Goal: Information Seeking & Learning: Check status

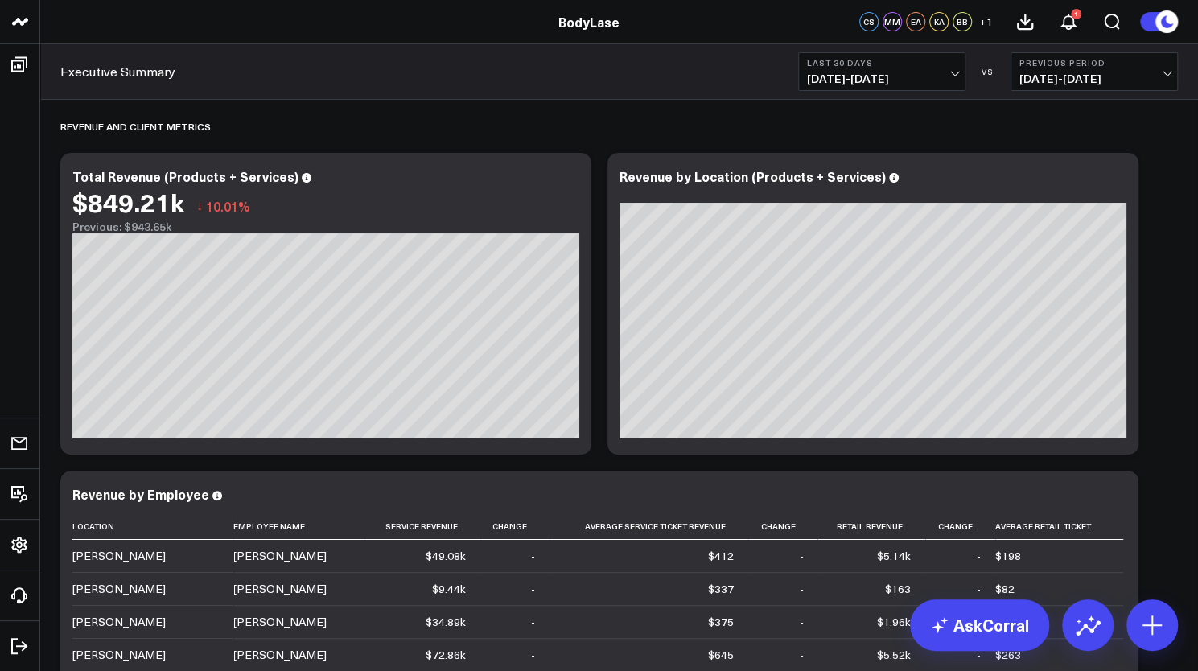
click at [912, 88] on button "Last 30 Days [DATE] - [DATE]" at bounding box center [881, 71] width 167 height 39
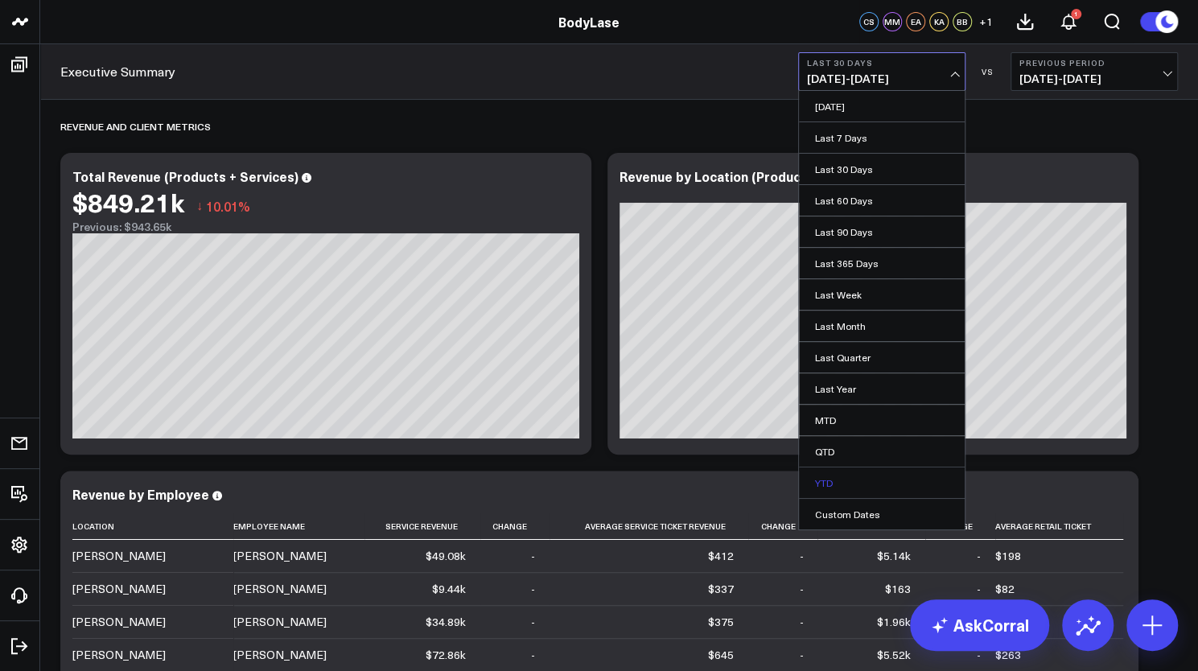
click at [865, 474] on link "YTD" at bounding box center [882, 483] width 166 height 31
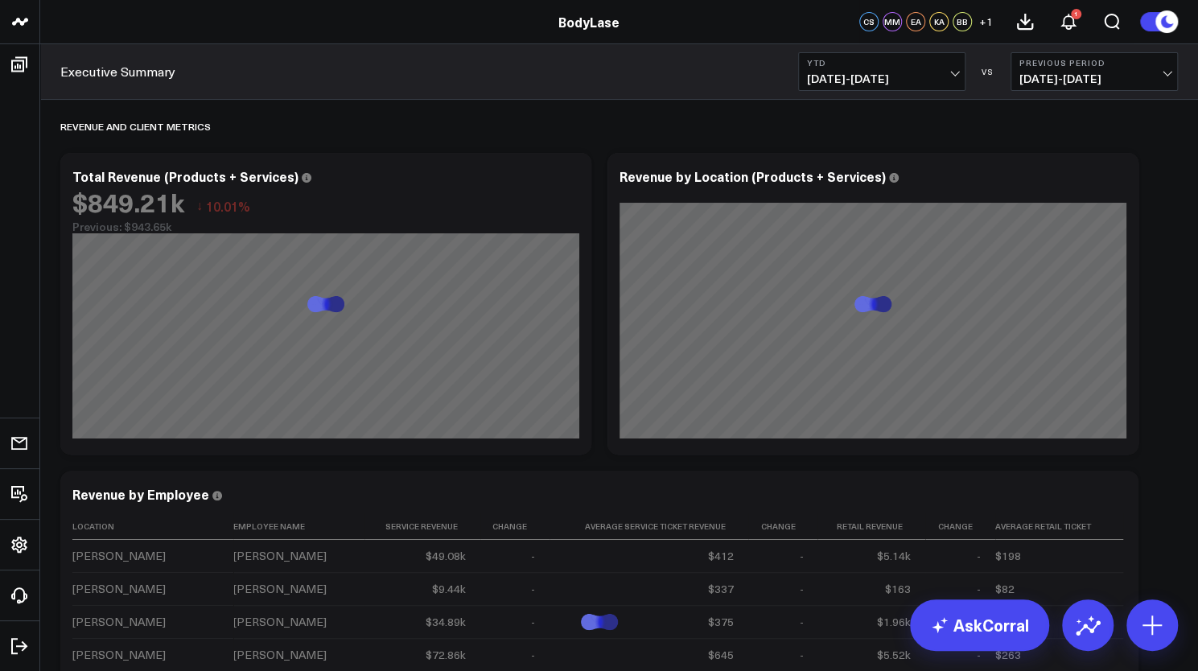
click at [1058, 93] on div "Executive Summary YTD 01/01/25 - 09/01/25 VS Previous Period 05/02/24 - 12/31/24" at bounding box center [619, 72] width 1158 height 56
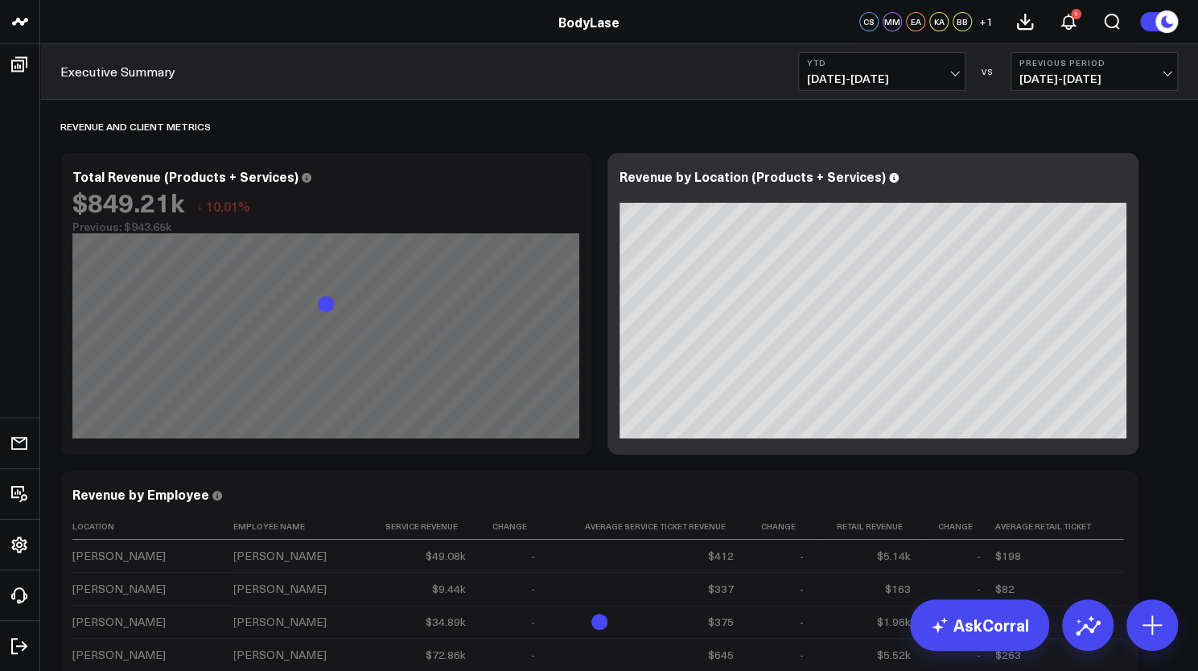
click at [1043, 72] on span "05/02/24 - 12/31/24" at bounding box center [1095, 78] width 150 height 13
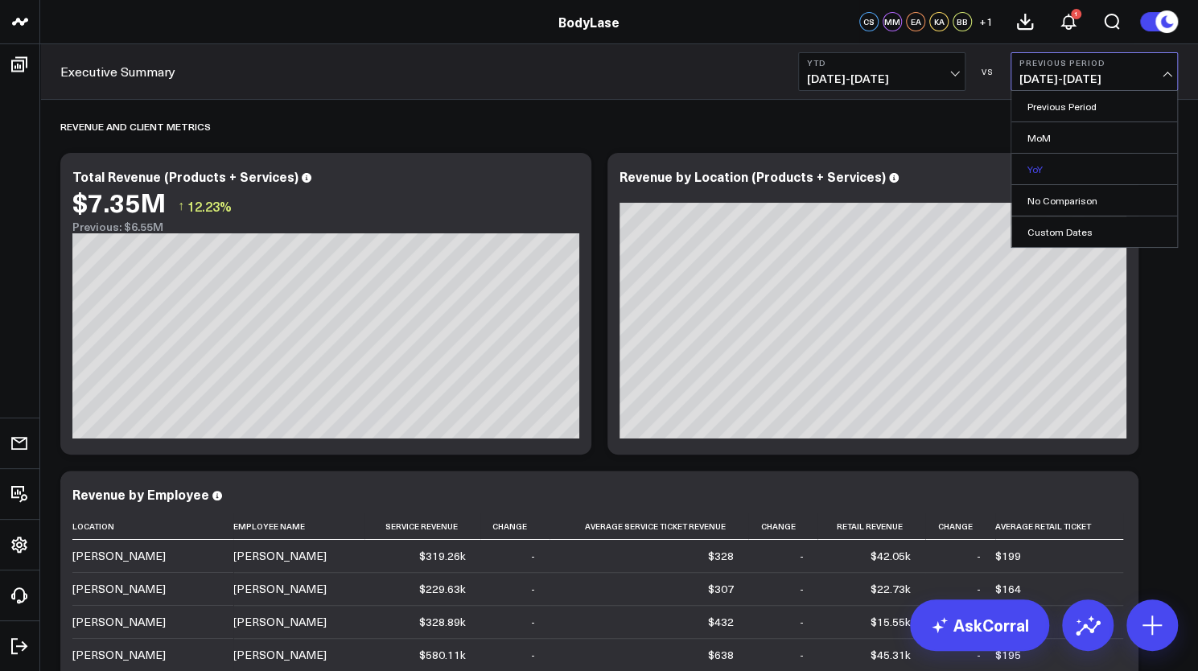
click at [1033, 156] on link "YoY" at bounding box center [1095, 169] width 166 height 31
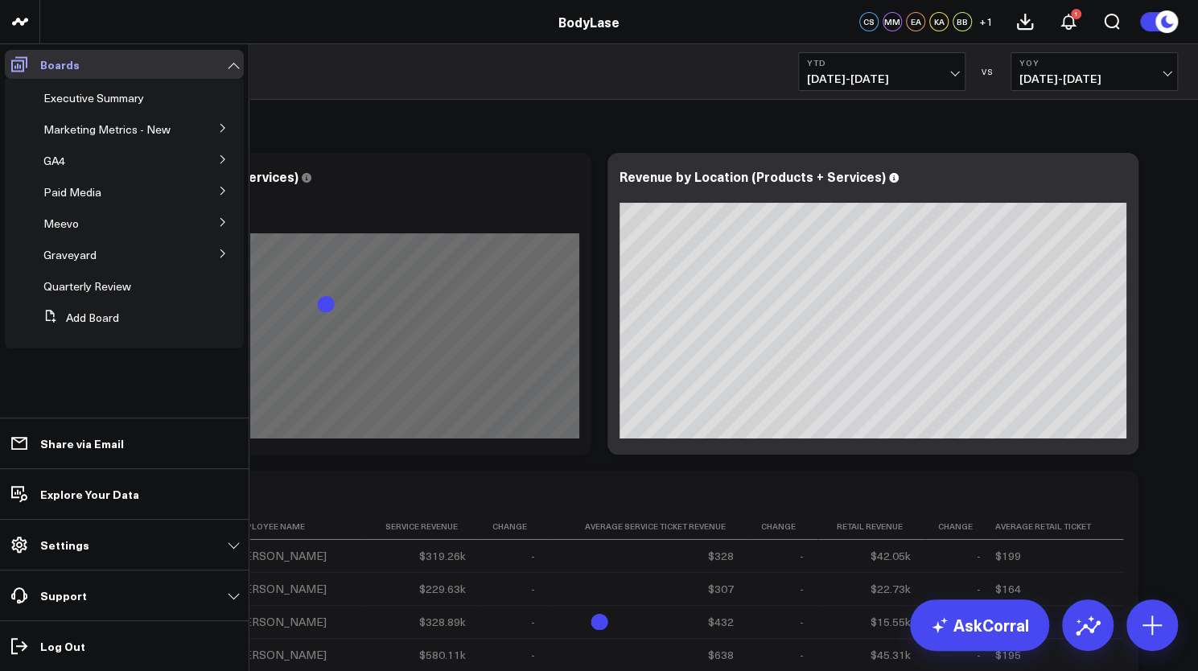
click at [27, 72] on icon at bounding box center [19, 64] width 19 height 19
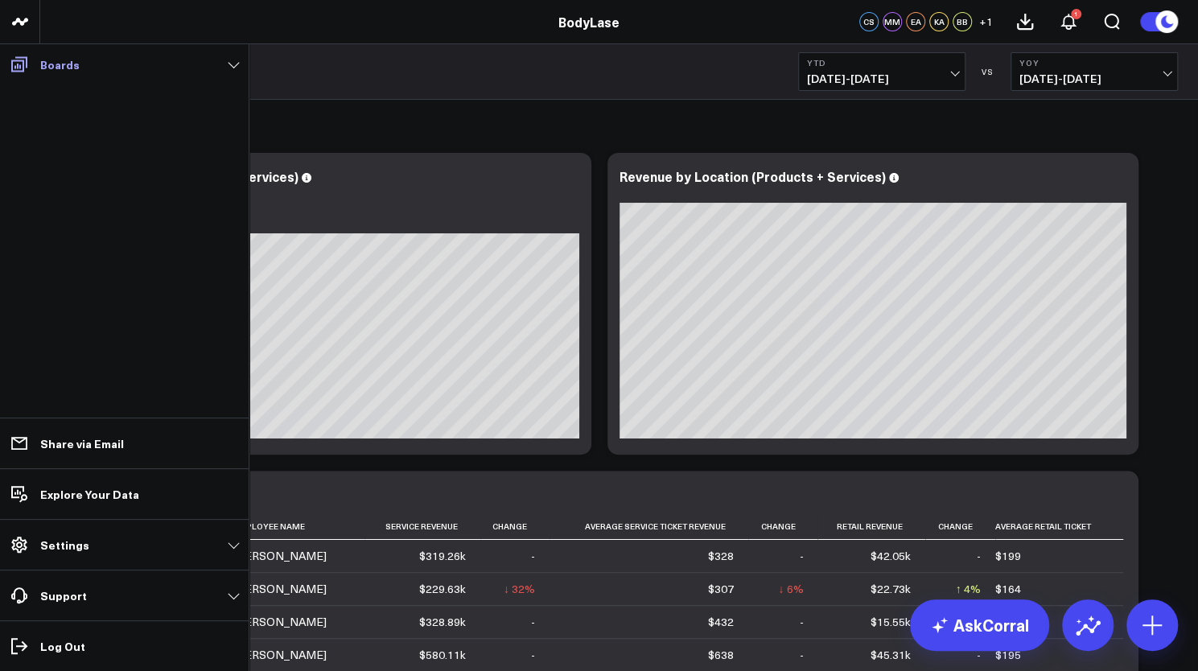
click at [70, 68] on p "Boards" at bounding box center [59, 64] width 39 height 13
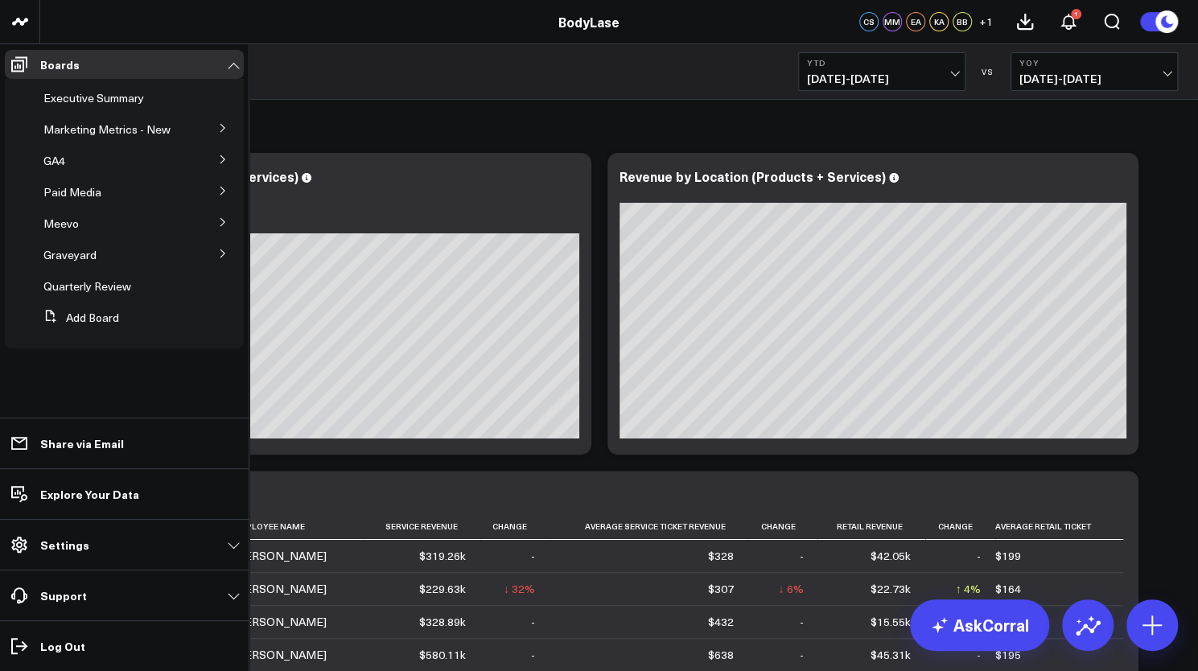
click at [222, 223] on icon at bounding box center [223, 222] width 10 height 10
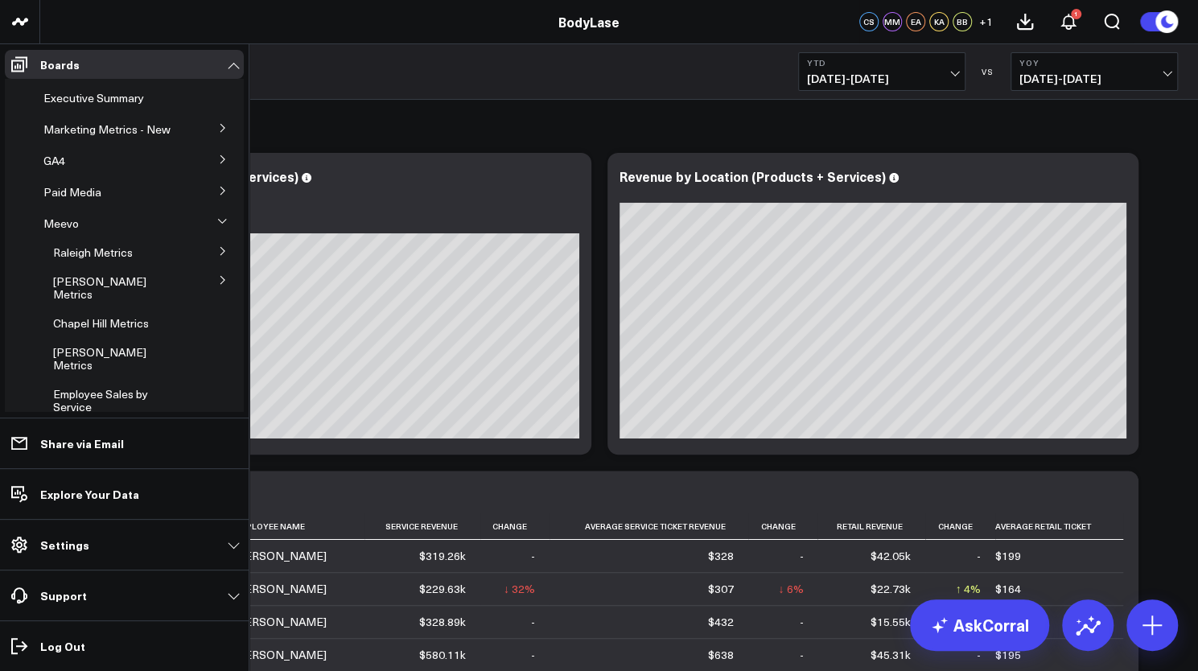
click at [220, 134] on button at bounding box center [223, 127] width 42 height 24
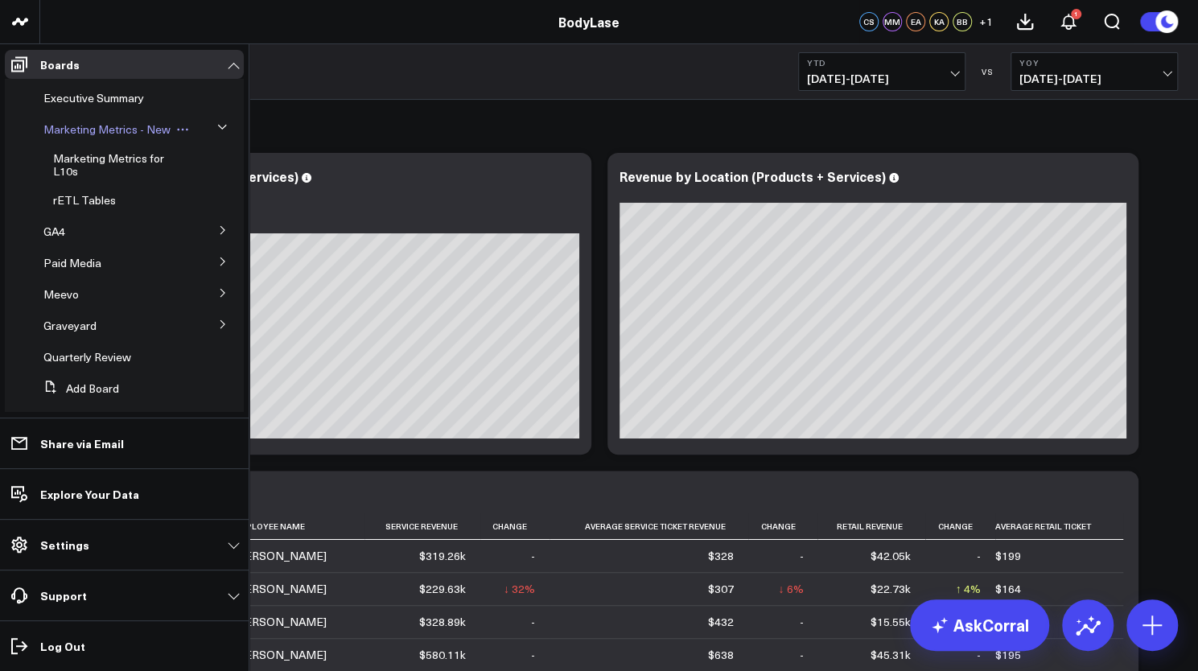
click at [101, 129] on span "Marketing Metrics - New" at bounding box center [106, 129] width 127 height 15
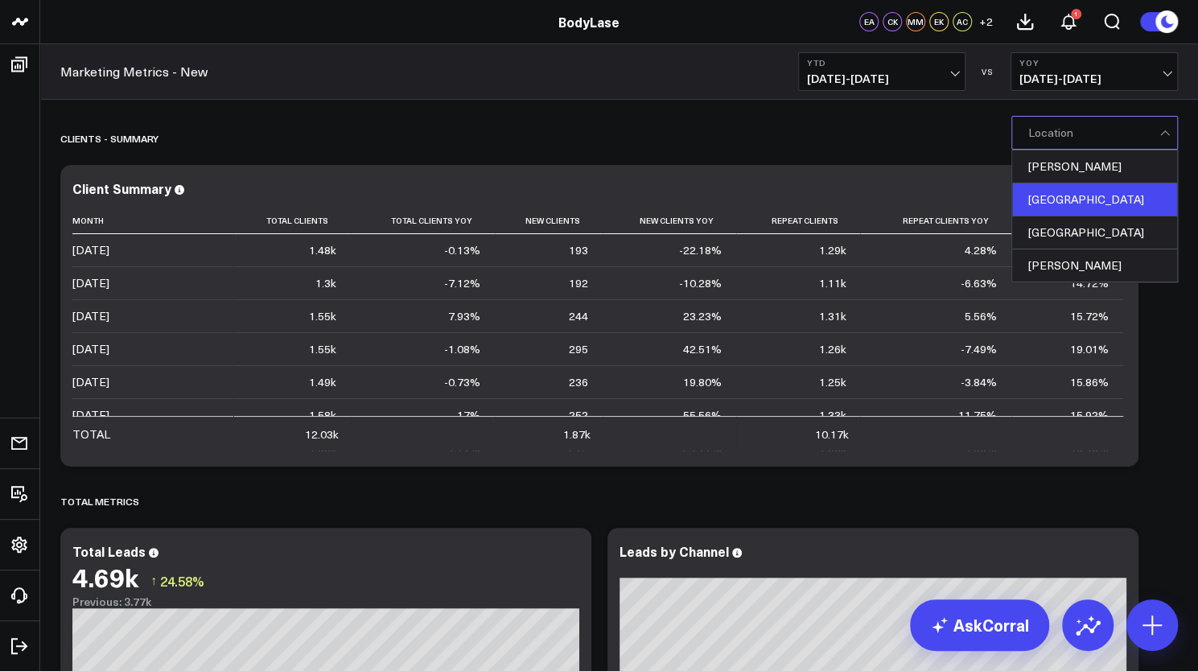
click at [1085, 192] on div "Raleigh" at bounding box center [1094, 200] width 165 height 33
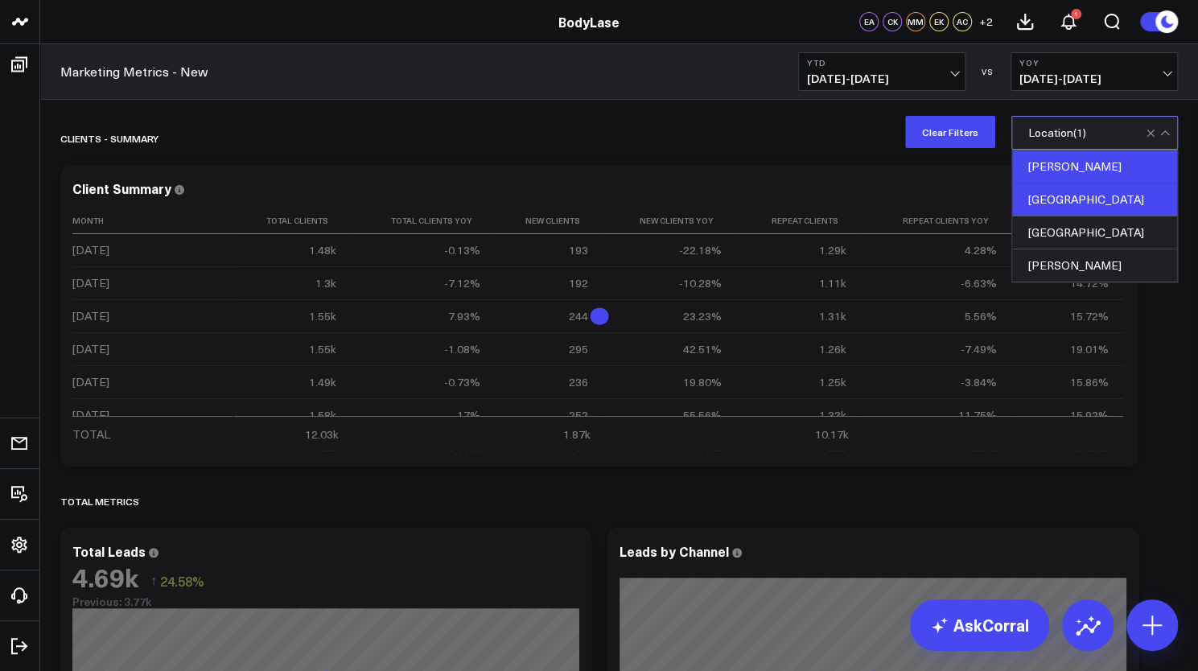
click at [1083, 167] on div "Cary" at bounding box center [1094, 167] width 165 height 33
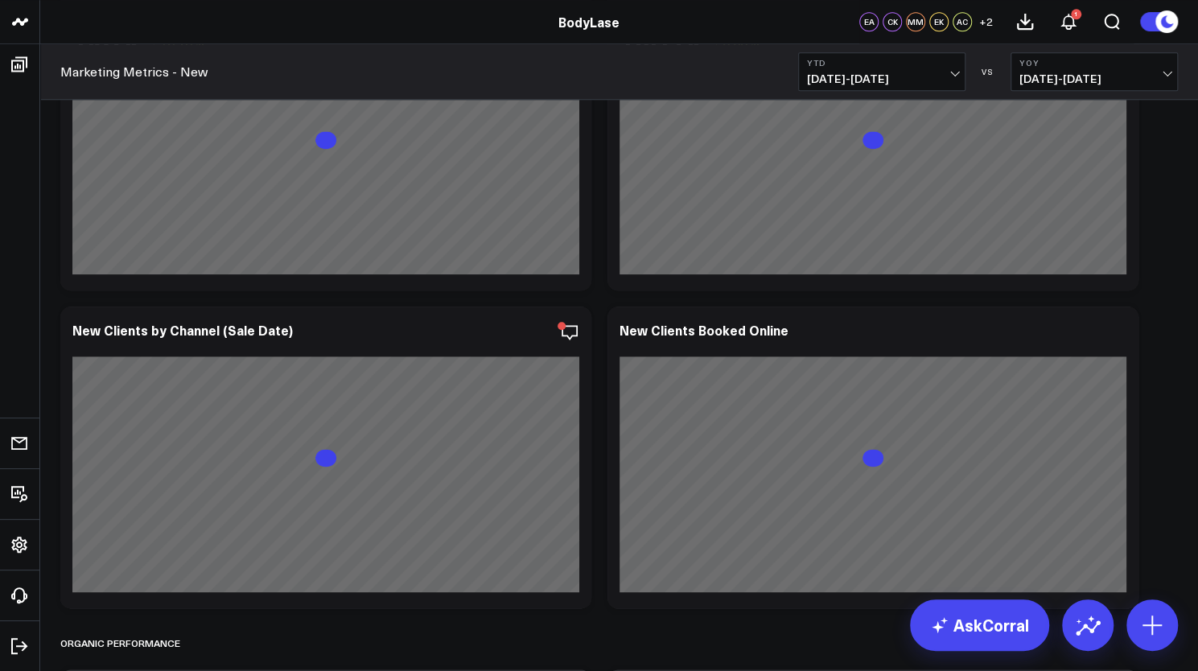
scroll to position [876, 0]
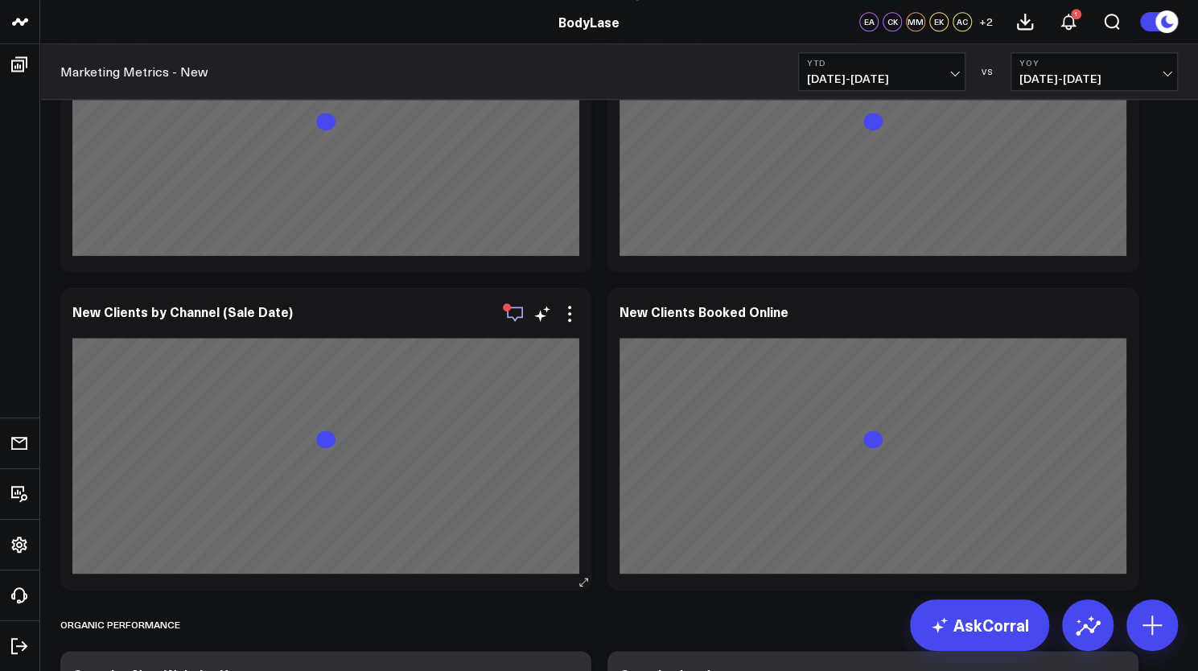
click at [517, 316] on icon "button" at bounding box center [515, 314] width 16 height 15
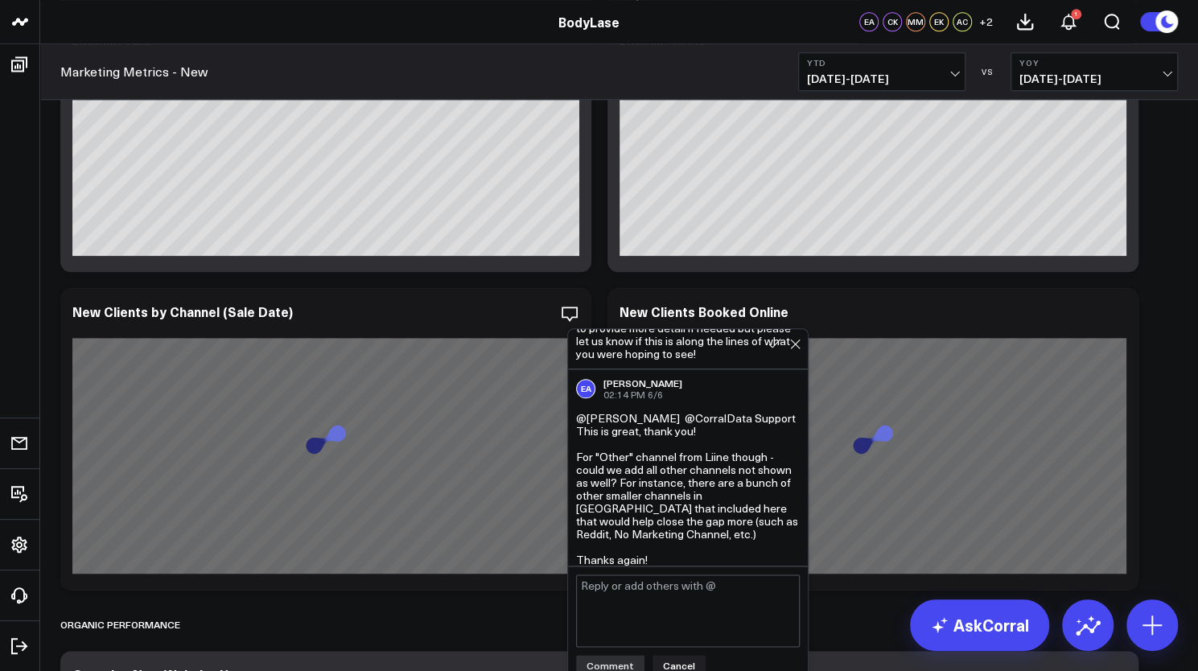
scroll to position [880, 0]
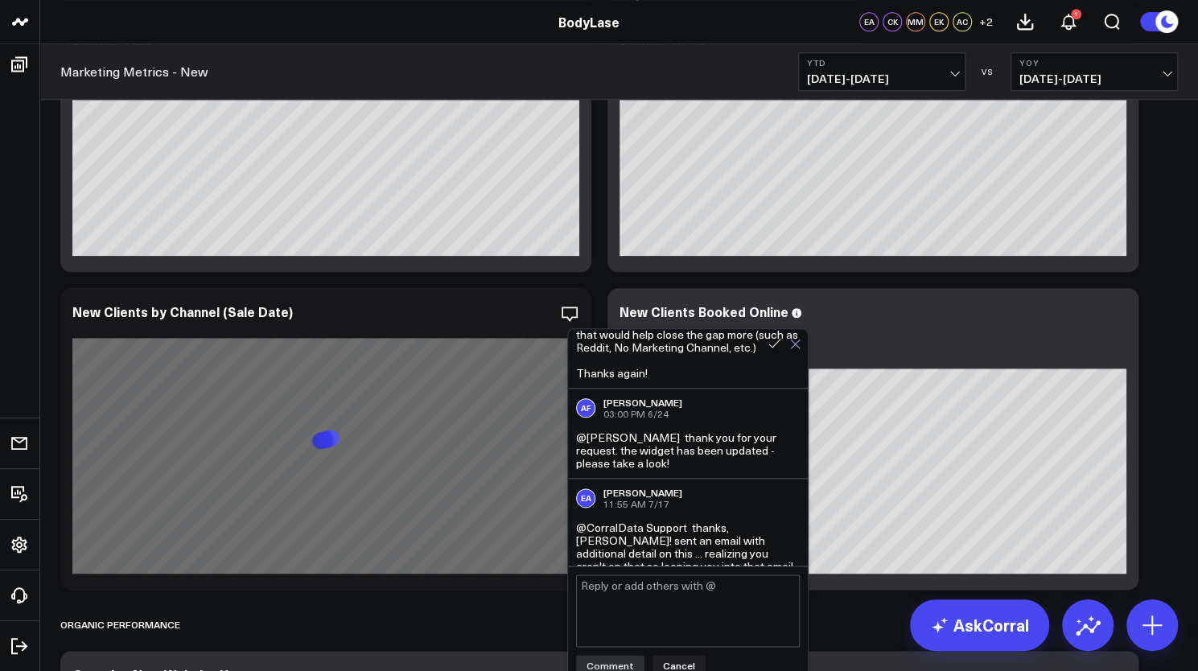
click at [795, 348] on icon at bounding box center [795, 344] width 10 height 10
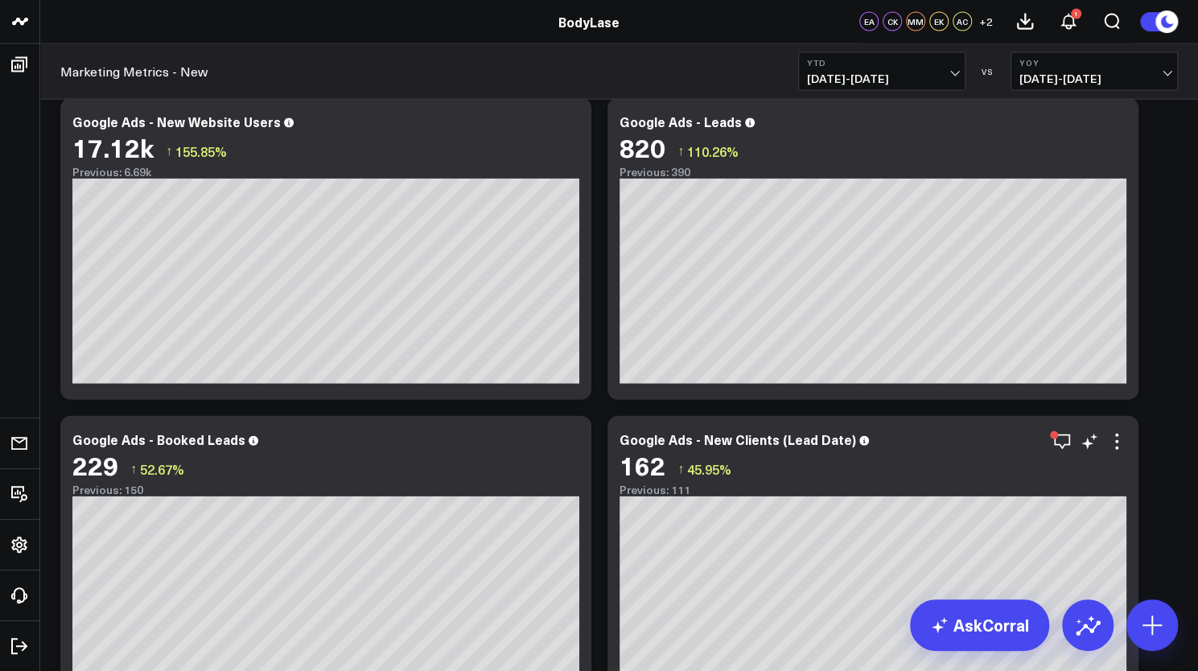
scroll to position [2146, 0]
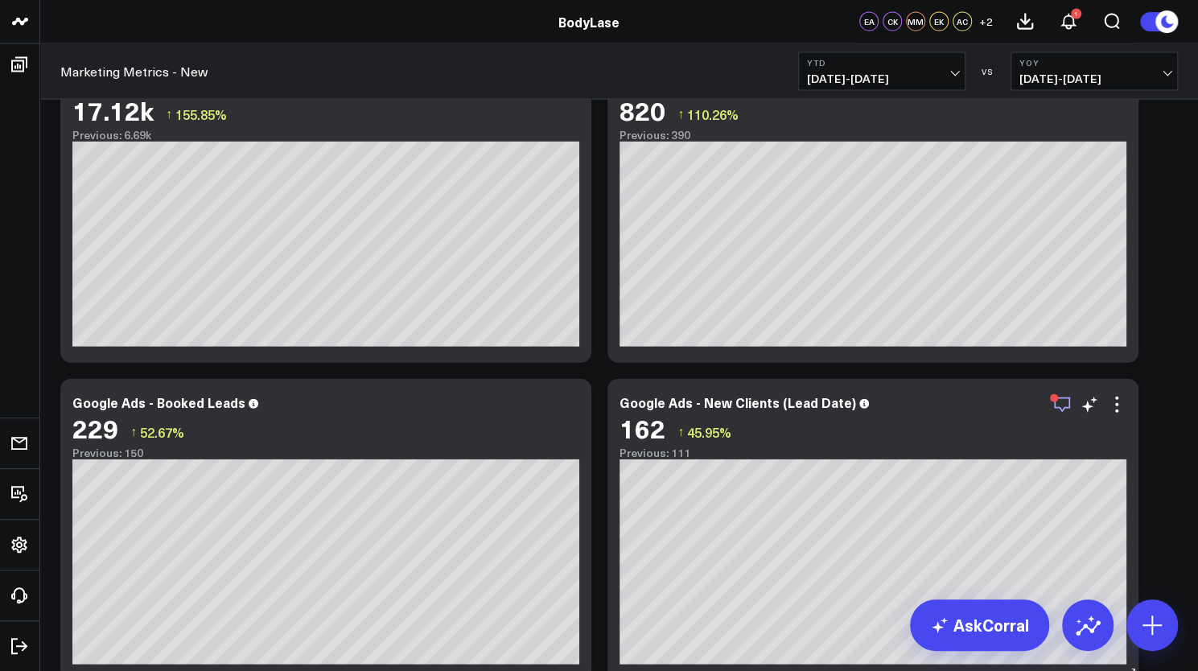
click at [1058, 407] on icon "button" at bounding box center [1062, 405] width 16 height 15
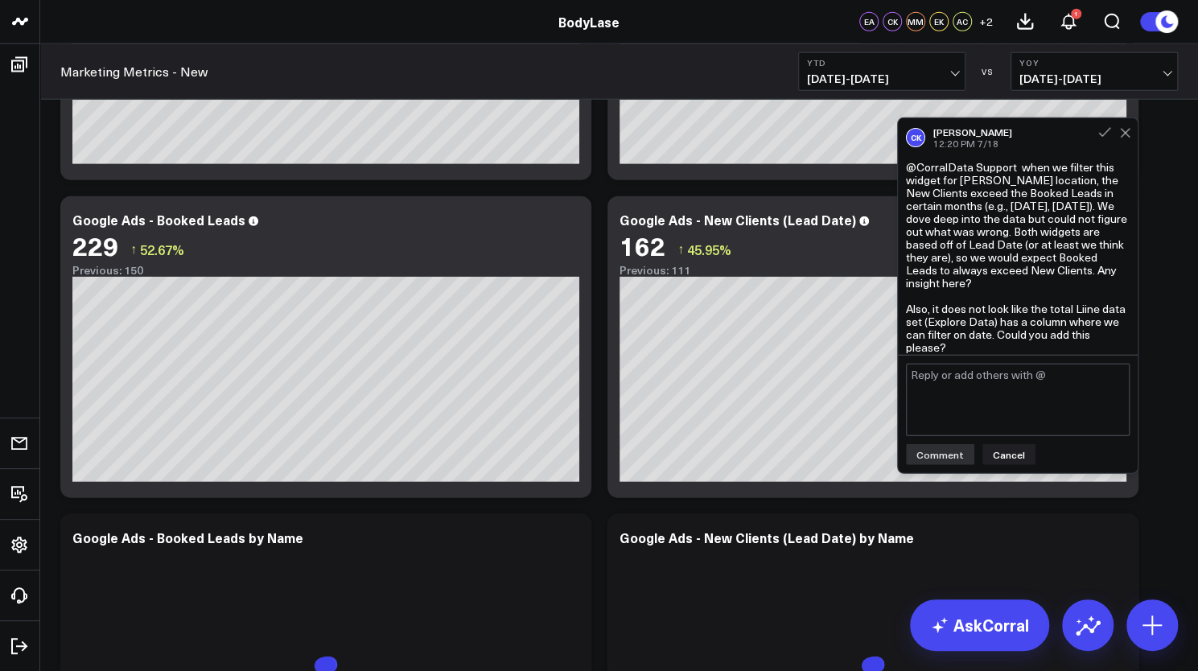
scroll to position [2336, 0]
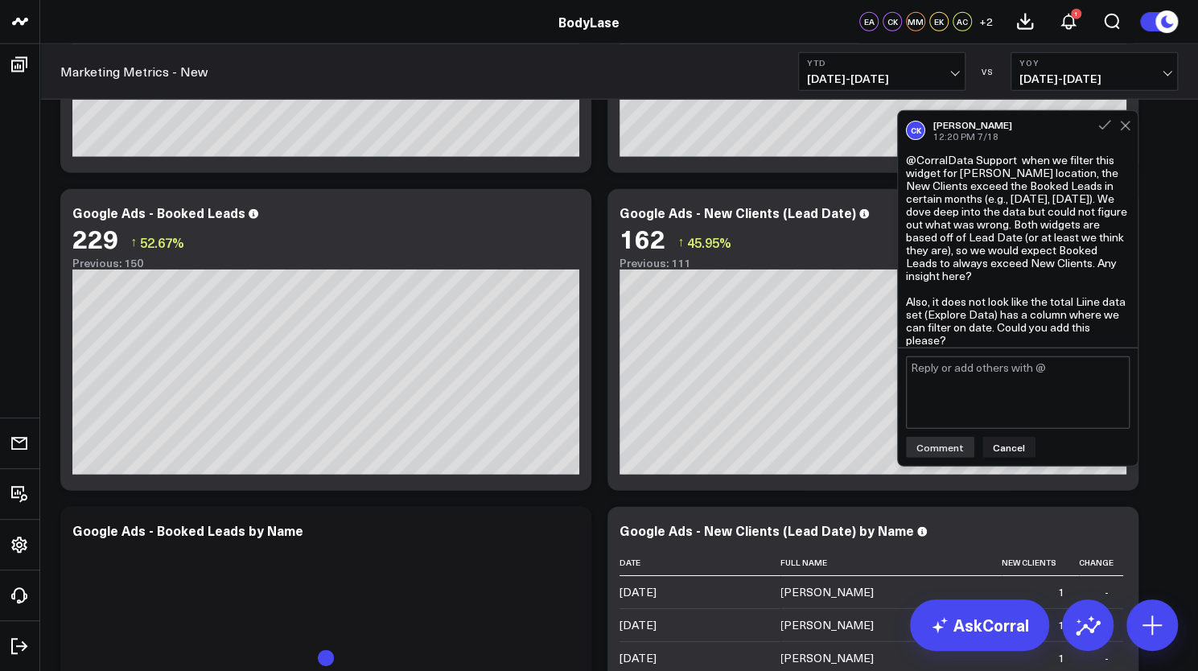
click at [1165, 286] on div "Clients - Summary Modify via AI Copy link to widget Ask support Remove Create l…" at bounding box center [619, 431] width 1134 height 5312
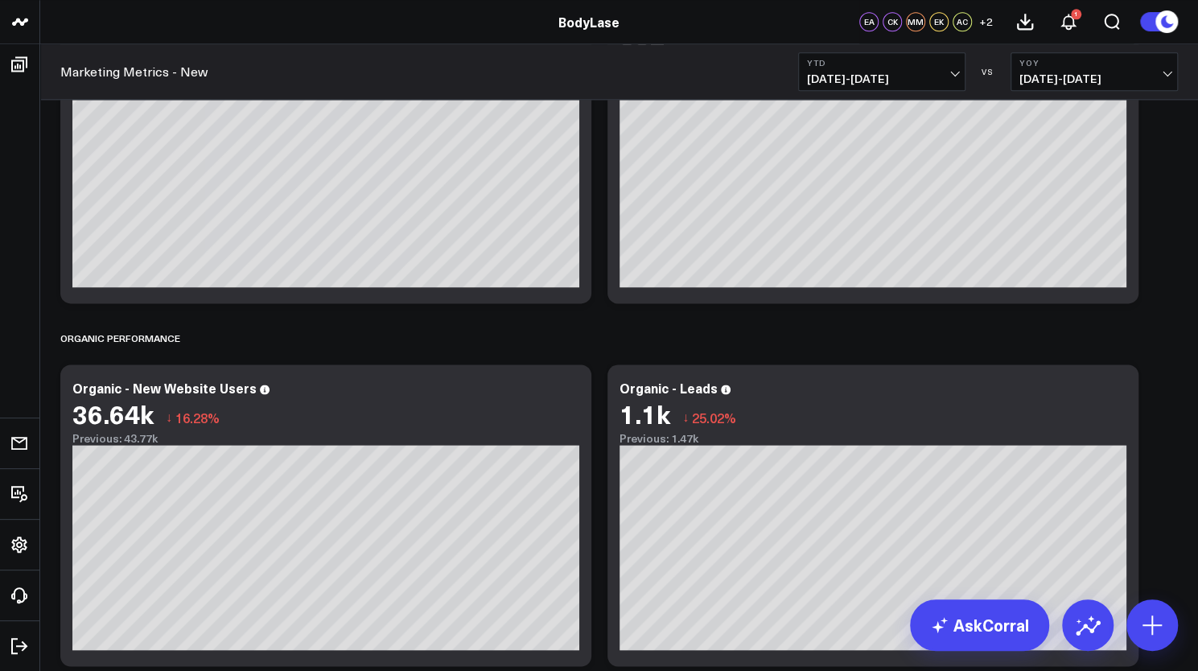
scroll to position [732, 0]
